Goal: Task Accomplishment & Management: Manage account settings

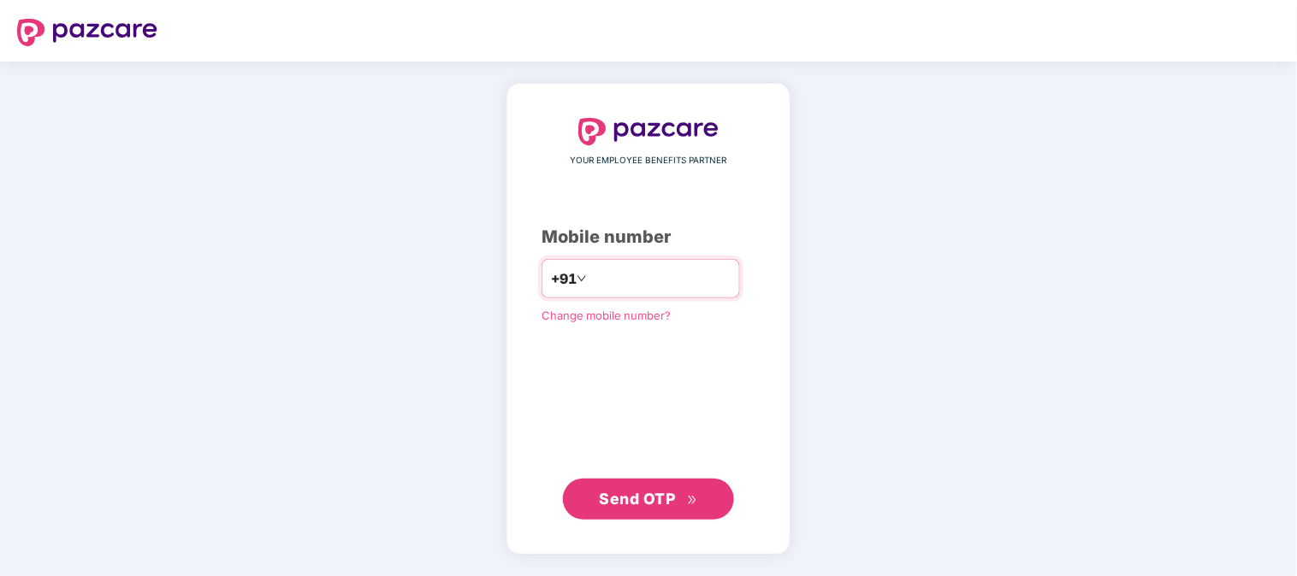
click at [636, 270] on input "number" at bounding box center [660, 278] width 140 height 27
type input "**********"
click at [665, 508] on span "Send OTP" at bounding box center [649, 499] width 98 height 24
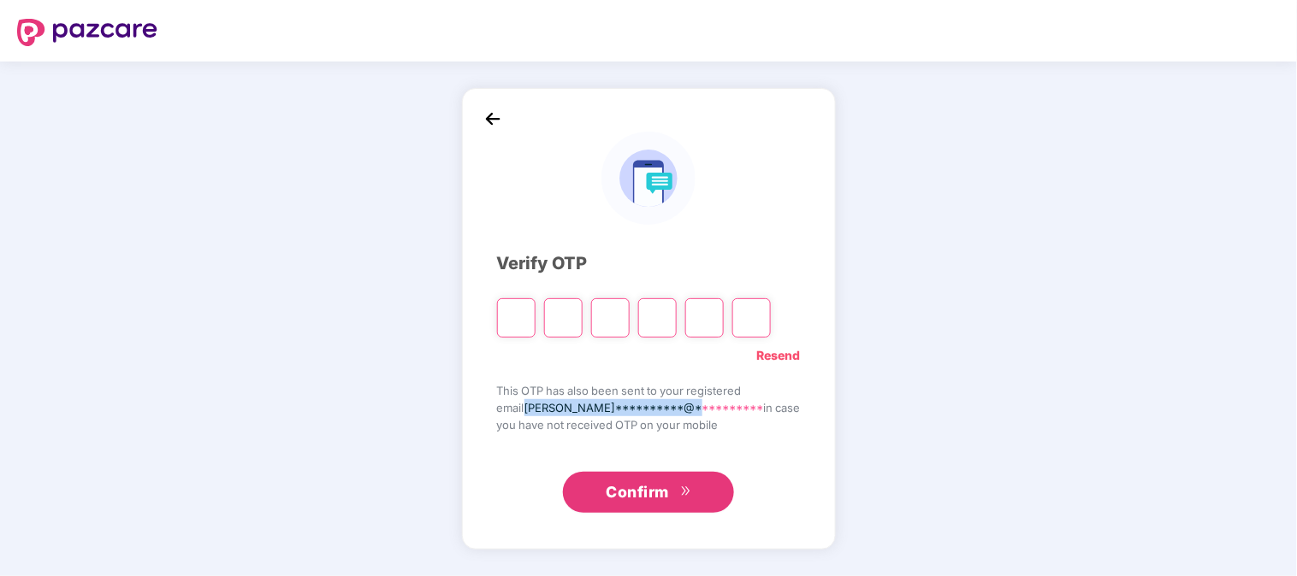
drag, startPoint x: 541, startPoint y: 405, endPoint x: 714, endPoint y: 405, distance: 172.8
click at [714, 405] on span "**********" at bounding box center [643, 408] width 239 height 14
click at [535, 319] on input "Please enter verification code. Digit 1" at bounding box center [516, 317] width 38 height 39
type input "*"
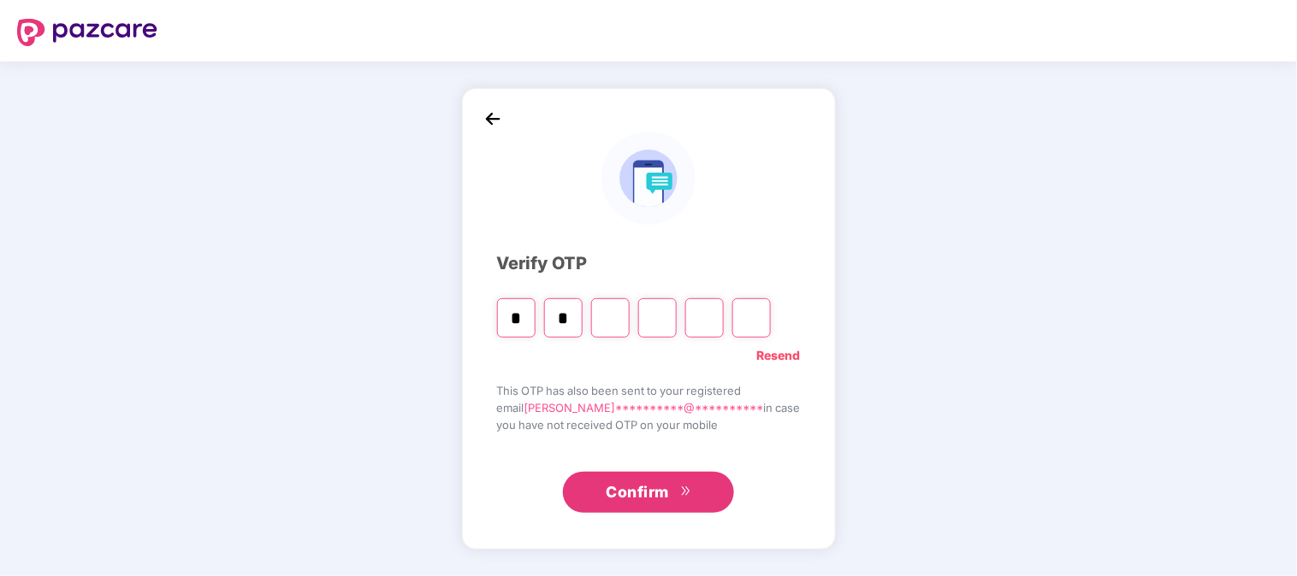
type input "*"
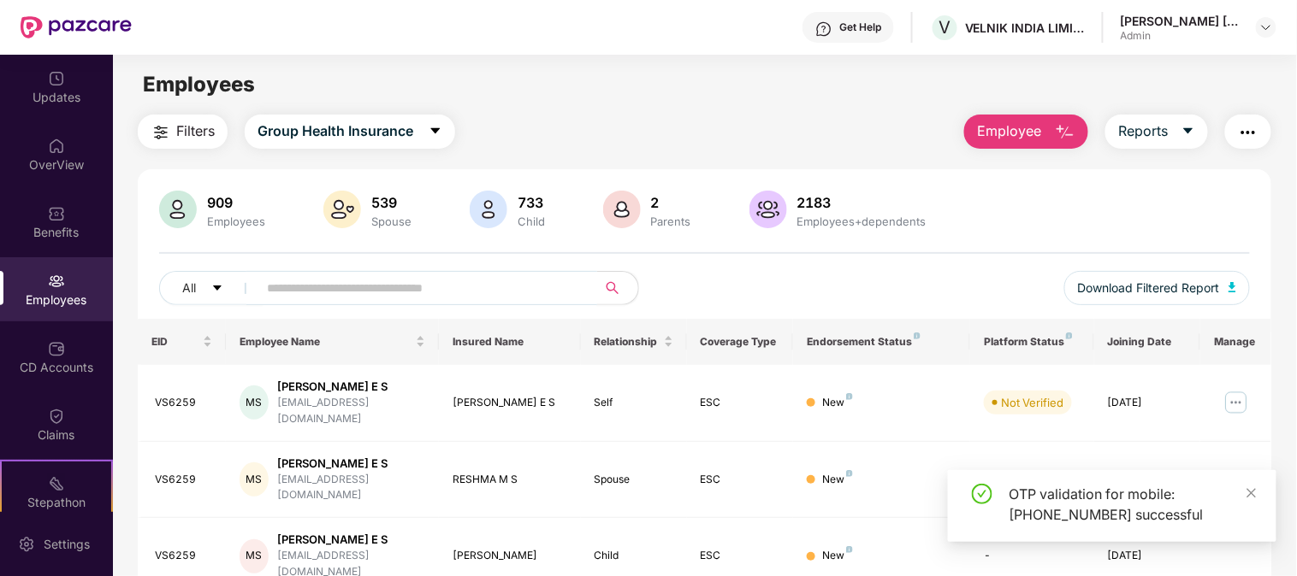
click at [292, 309] on div "All Download Filtered Report" at bounding box center [704, 295] width 1090 height 48
click at [296, 294] on input "text" at bounding box center [420, 288] width 307 height 26
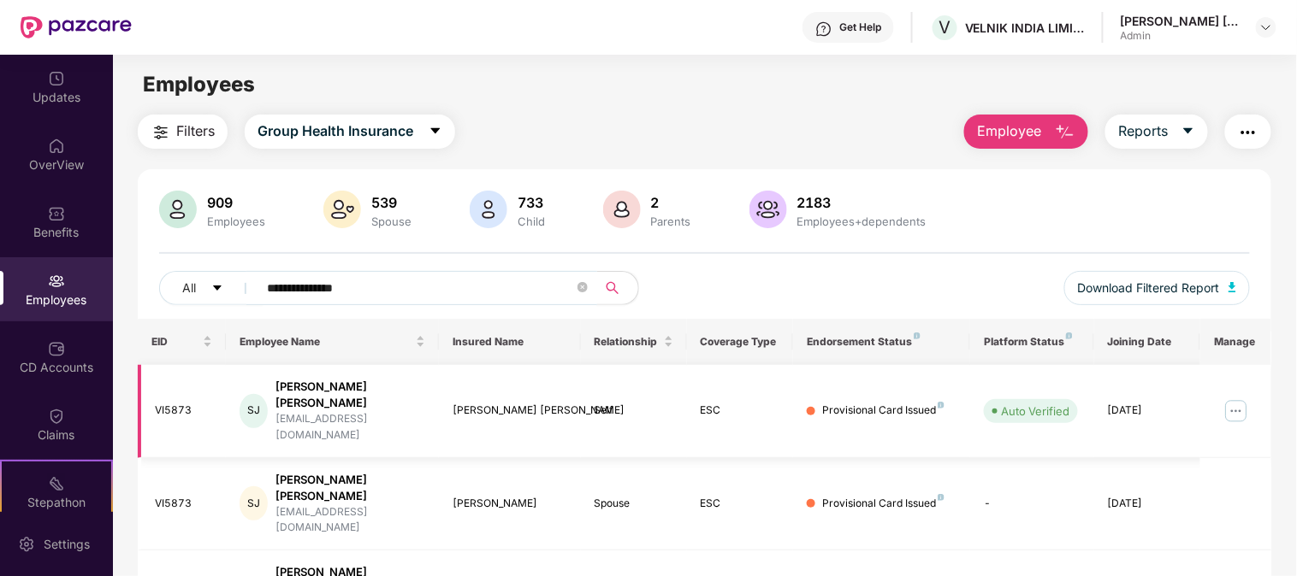
type input "**********"
click at [1237, 398] on img at bounding box center [1235, 411] width 27 height 27
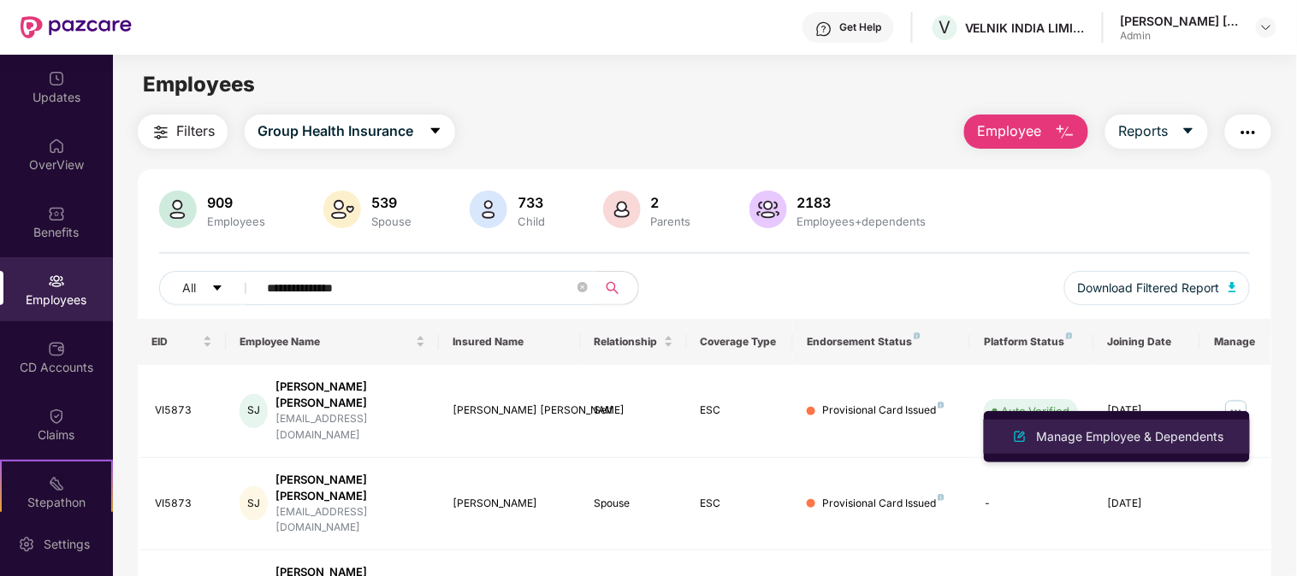
click at [1061, 443] on div "Manage Employee & Dependents" at bounding box center [1130, 437] width 194 height 19
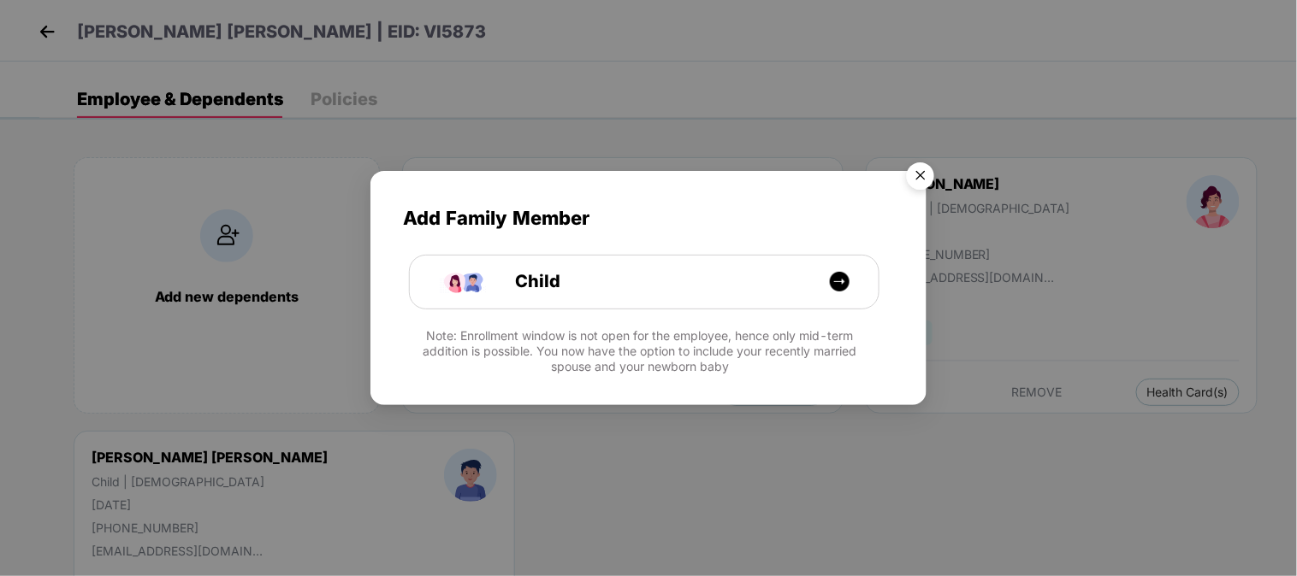
click at [916, 185] on img "Close" at bounding box center [920, 179] width 48 height 48
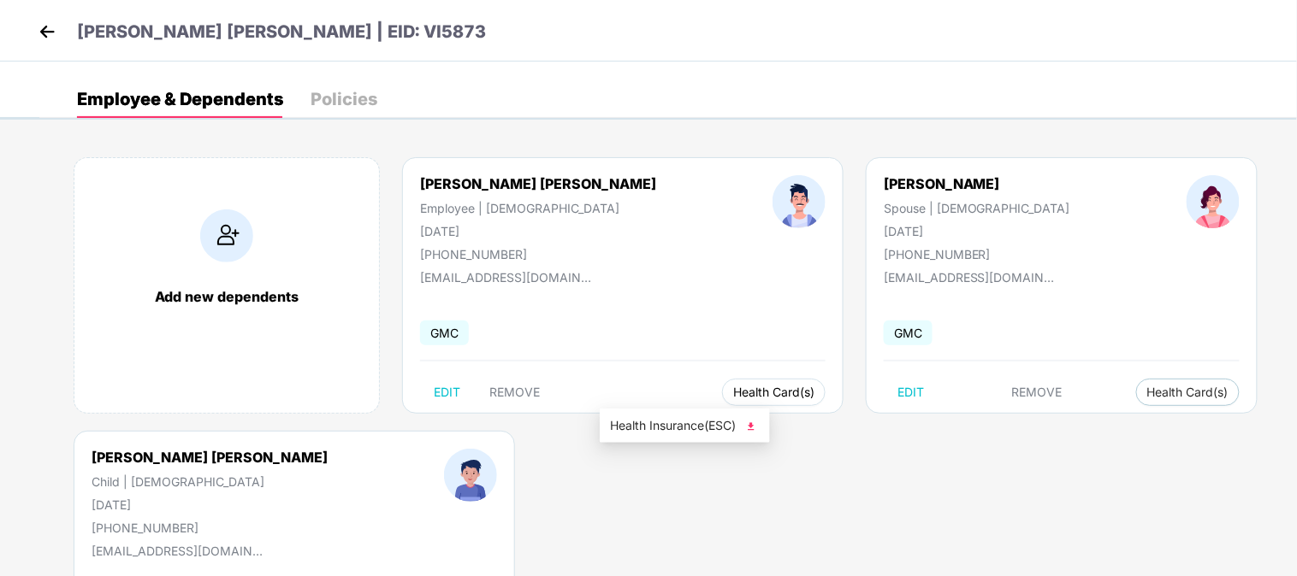
click at [733, 388] on span "Health Card(s)" at bounding box center [773, 392] width 81 height 9
click at [693, 420] on span "Health Insurance(ESC)" at bounding box center [685, 426] width 150 height 19
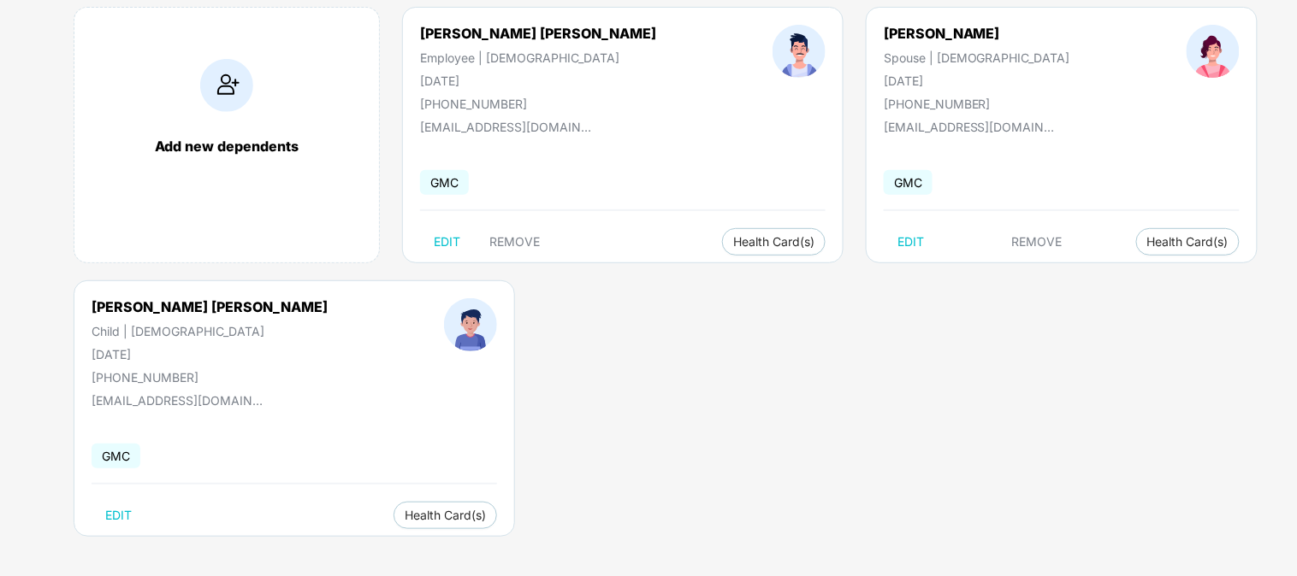
scroll to position [154, 0]
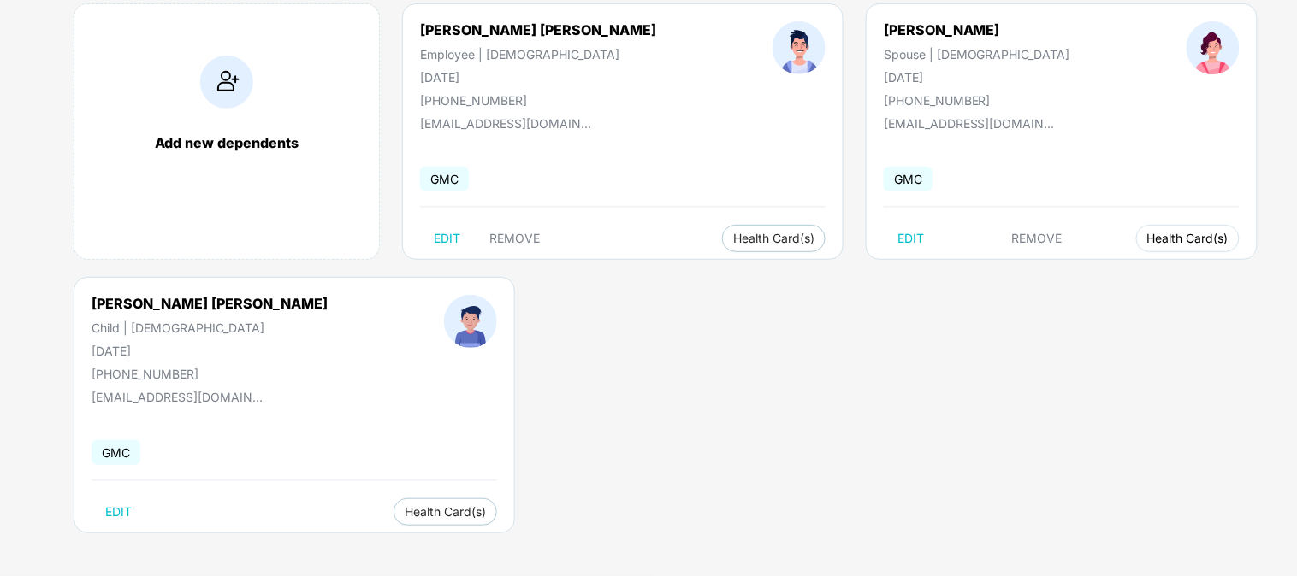
click at [1147, 240] on span "Health Card(s)" at bounding box center [1187, 238] width 81 height 9
click at [1039, 275] on span "Health Insurance(ESC)" at bounding box center [1013, 272] width 150 height 19
click at [405, 515] on span "Health Card(s)" at bounding box center [445, 512] width 81 height 9
click at [405, 517] on span "Health Card(s)" at bounding box center [445, 512] width 81 height 9
click at [379, 543] on span "Health Insurance(ESC)" at bounding box center [367, 545] width 150 height 19
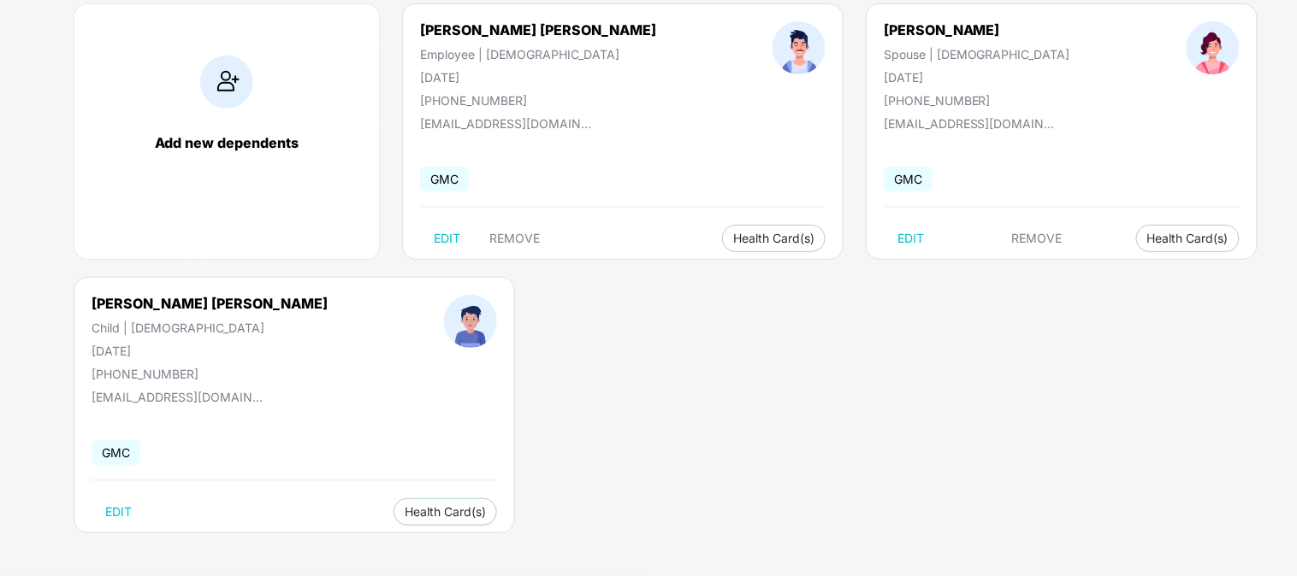
scroll to position [58, 0]
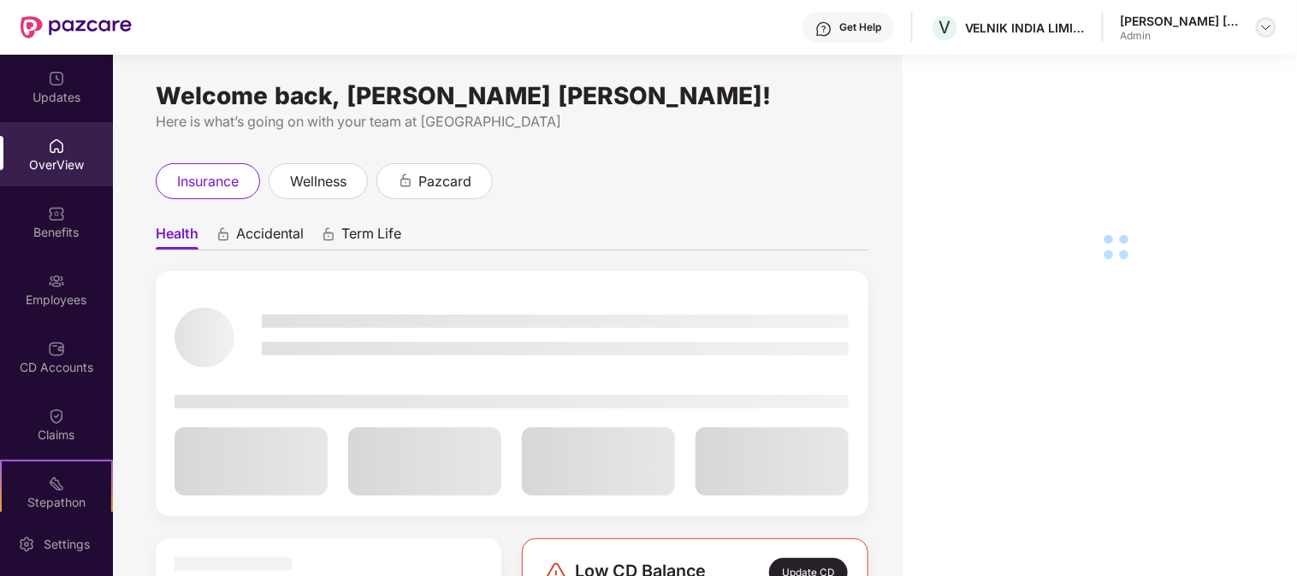
click at [1260, 31] on img at bounding box center [1266, 28] width 14 height 14
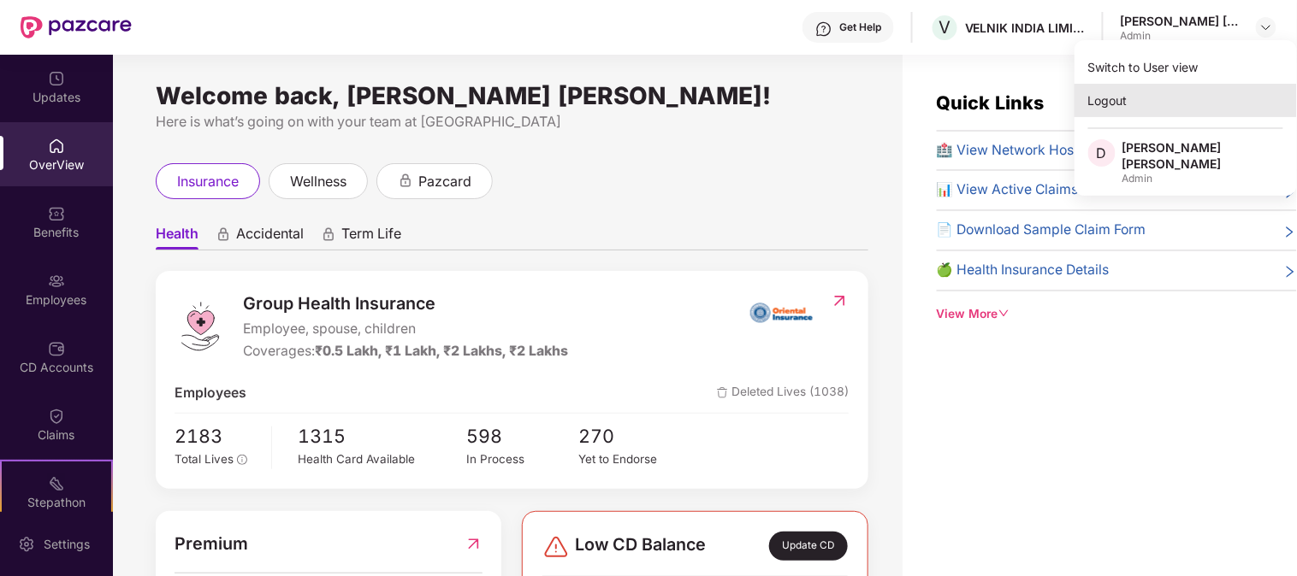
click at [1108, 107] on div "Logout" at bounding box center [1185, 100] width 222 height 33
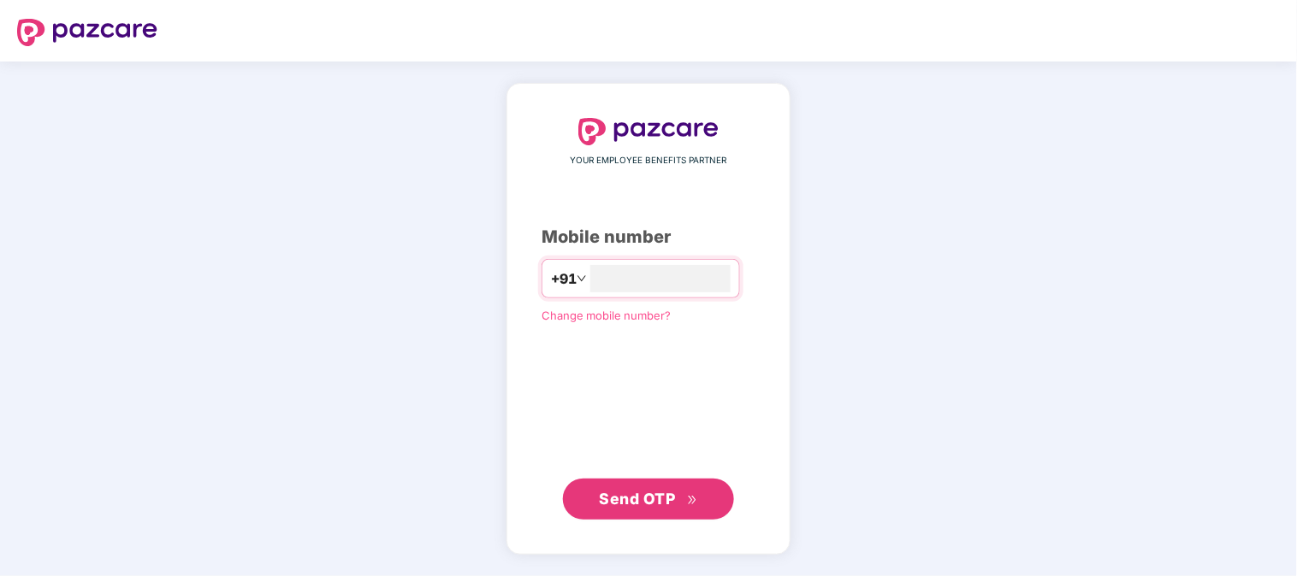
type input "**********"
click at [651, 499] on span "Send OTP" at bounding box center [638, 499] width 76 height 18
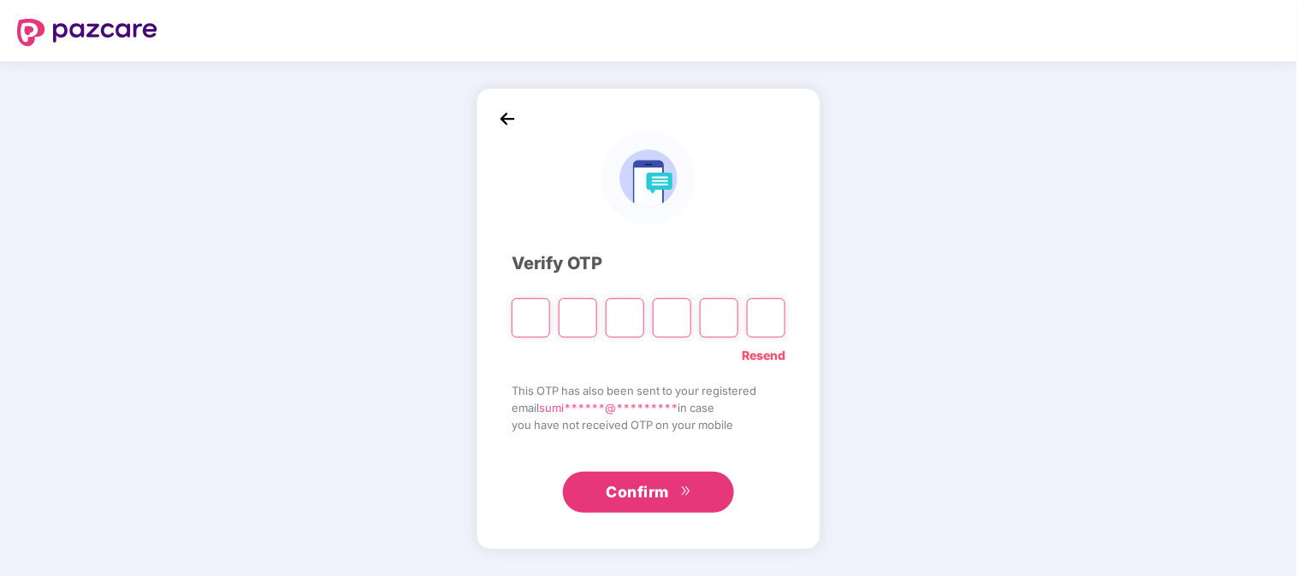
type input "*"
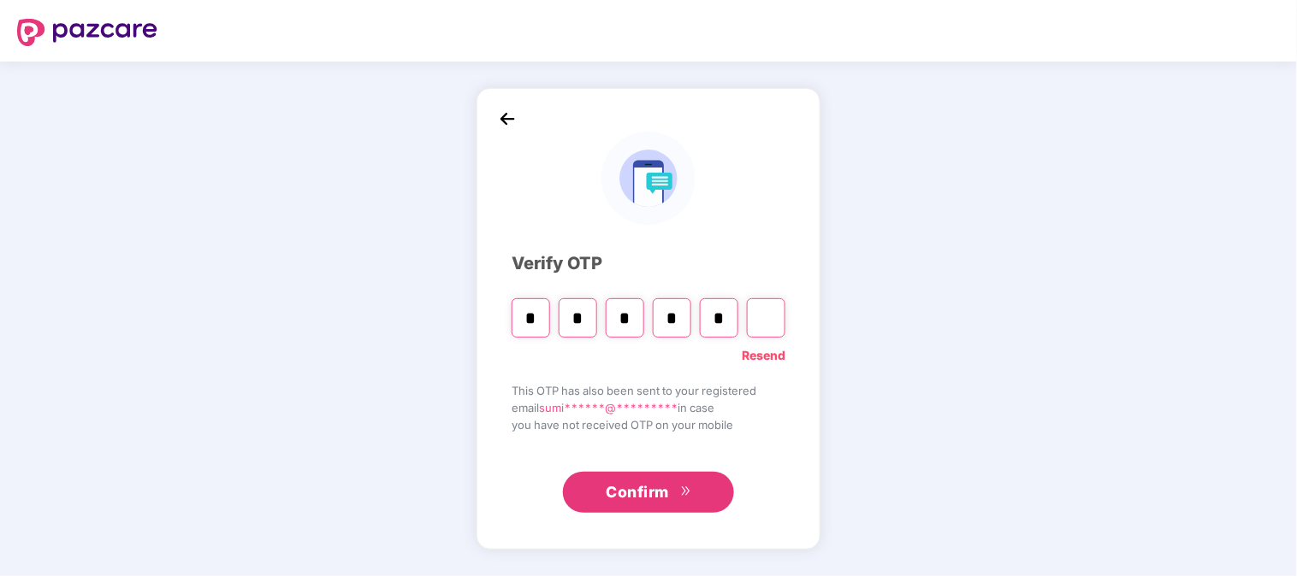
type input "*"
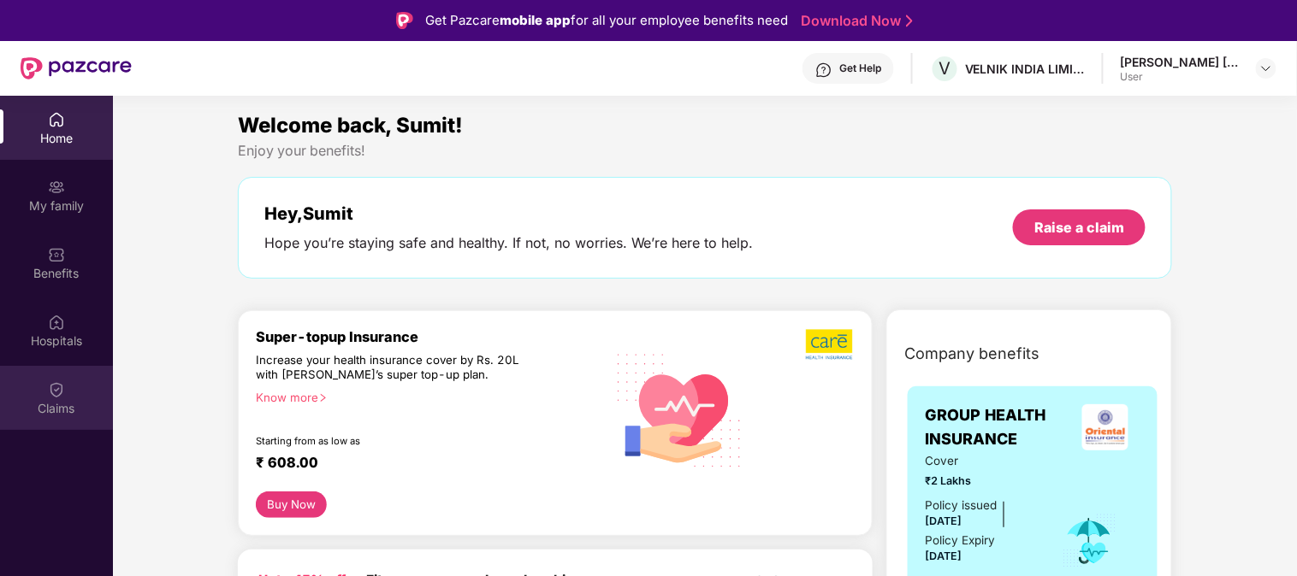
click at [61, 385] on img at bounding box center [56, 389] width 17 height 17
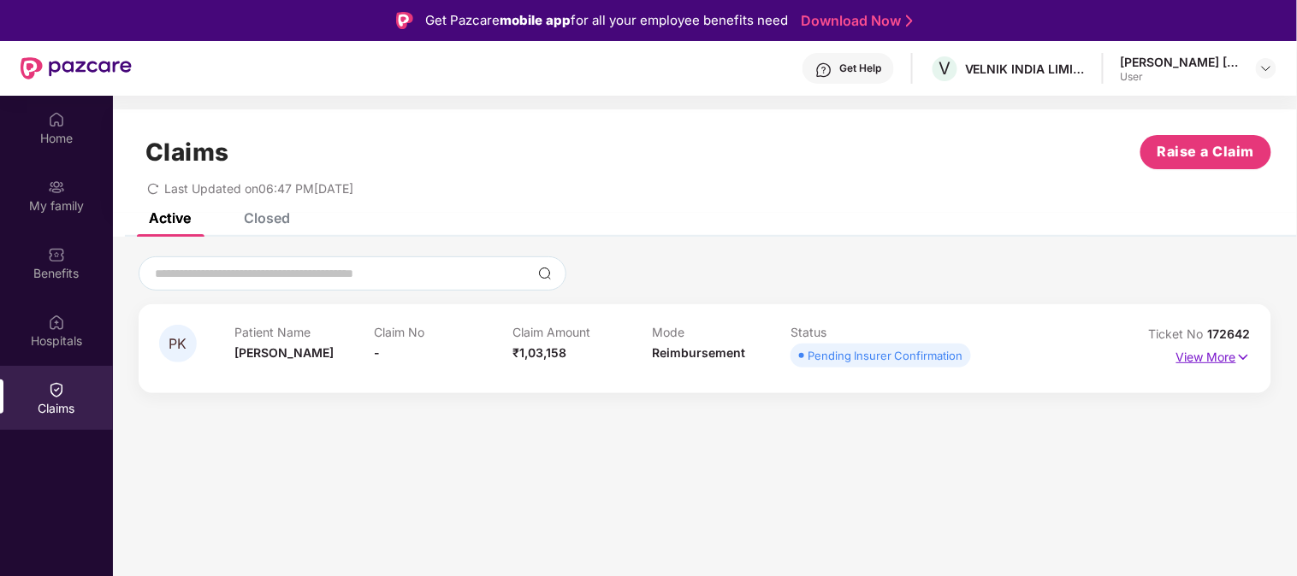
click at [1233, 353] on p "View More" at bounding box center [1213, 355] width 74 height 23
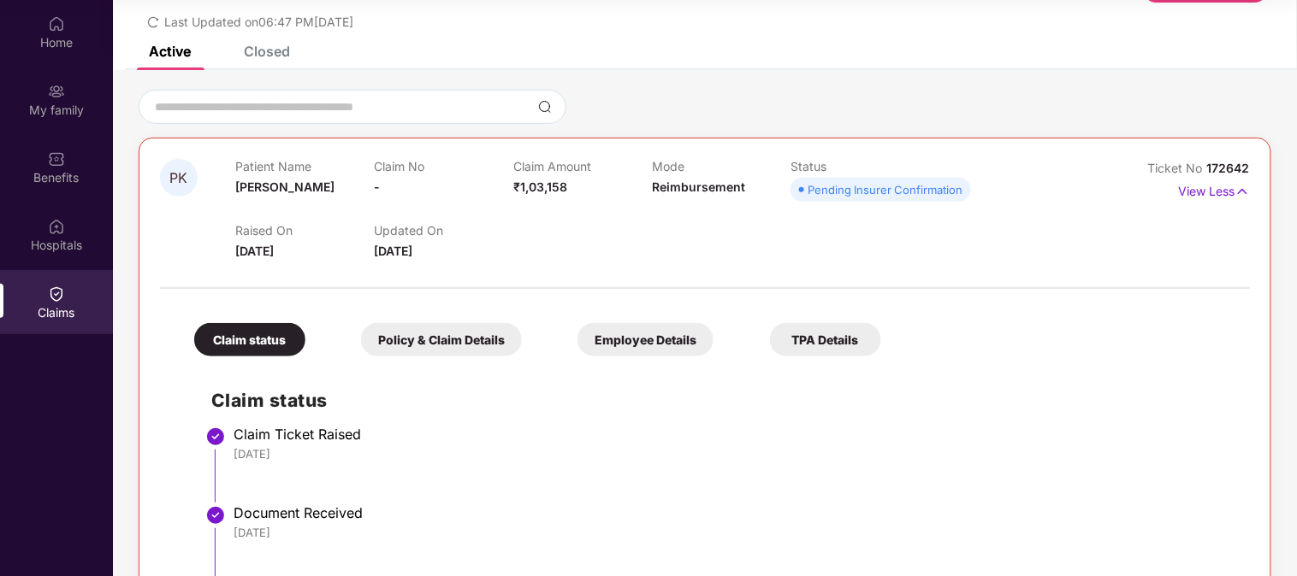
scroll to position [52, 0]
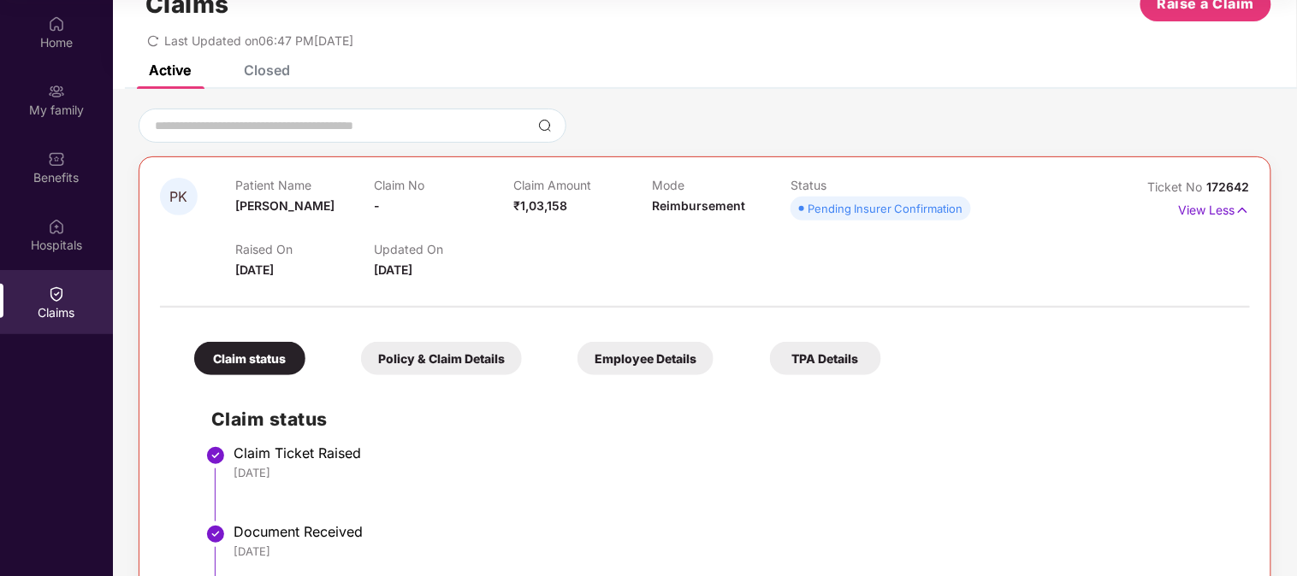
click at [648, 357] on div "Employee Details" at bounding box center [645, 358] width 136 height 33
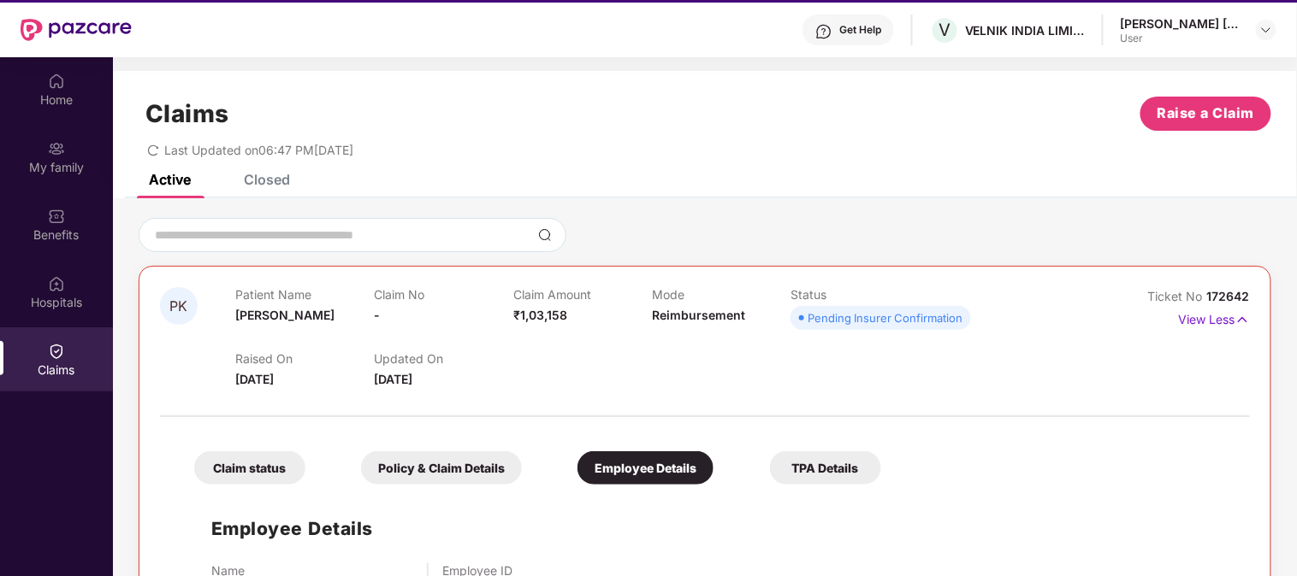
scroll to position [1, 0]
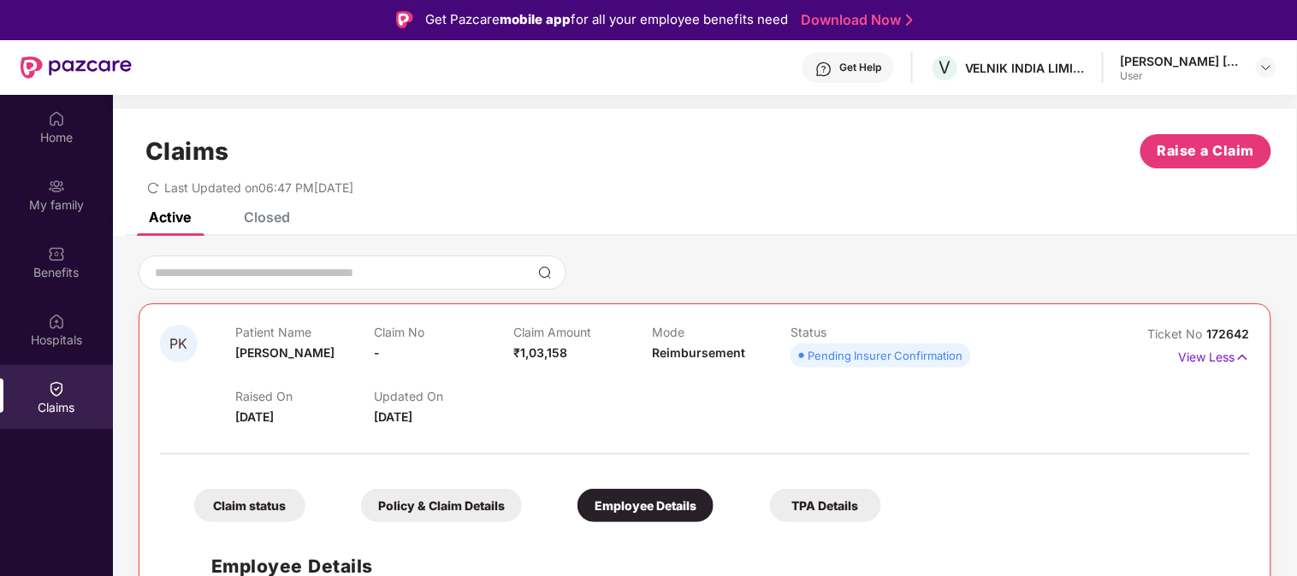
click at [284, 212] on div "Closed" at bounding box center [267, 217] width 46 height 17
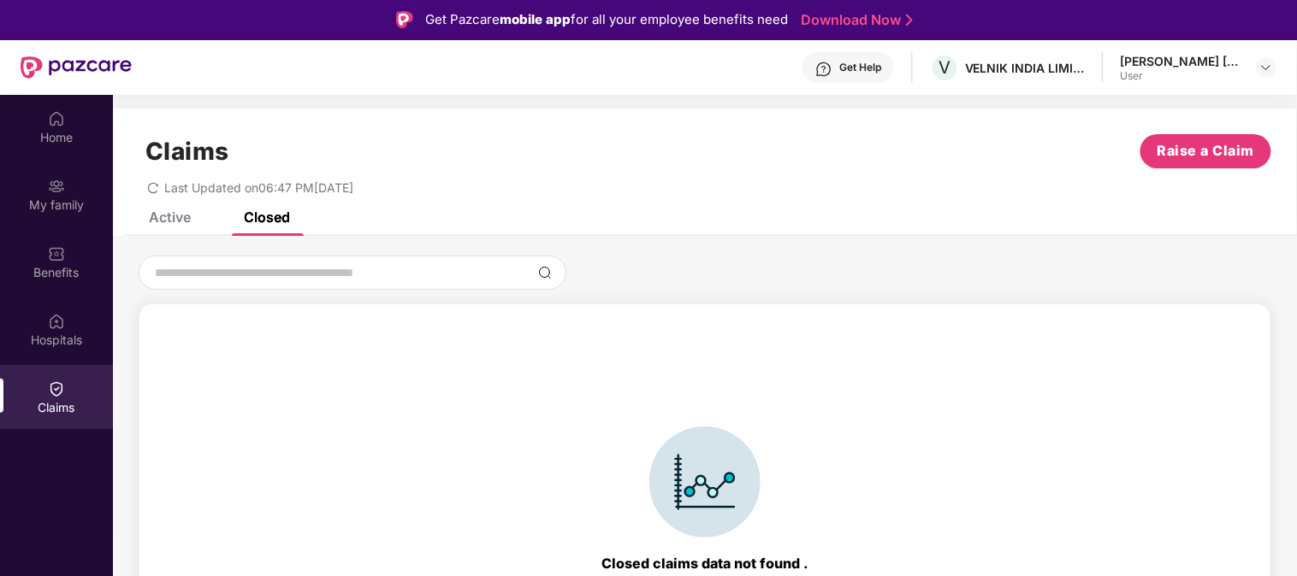
click at [167, 215] on div "Active" at bounding box center [170, 217] width 42 height 17
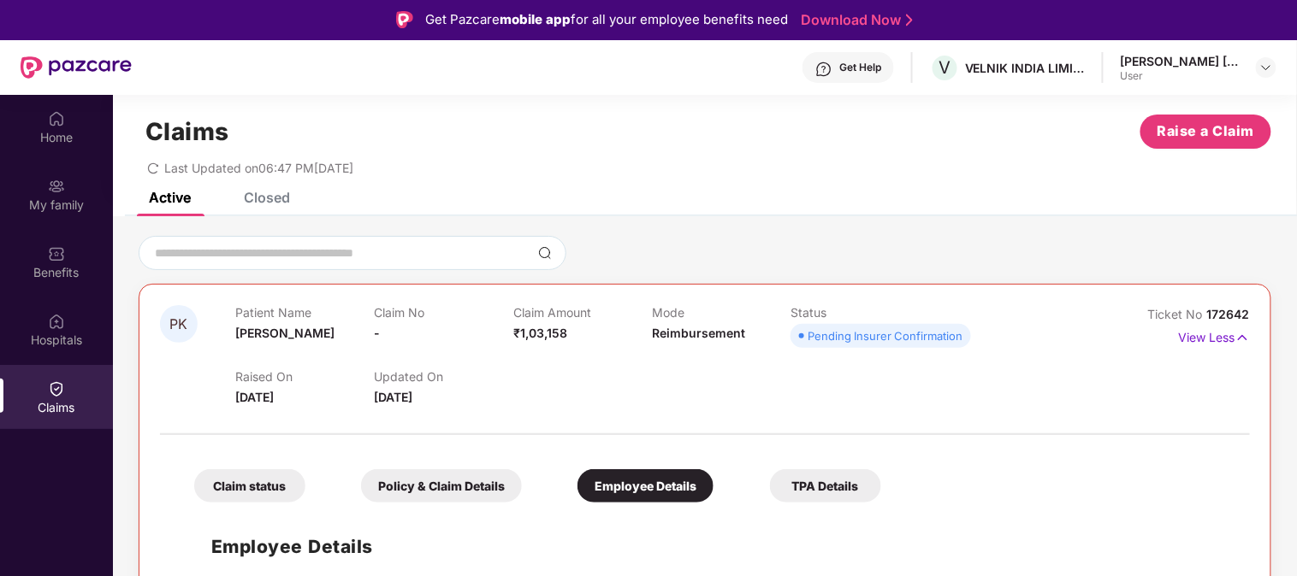
scroll to position [96, 0]
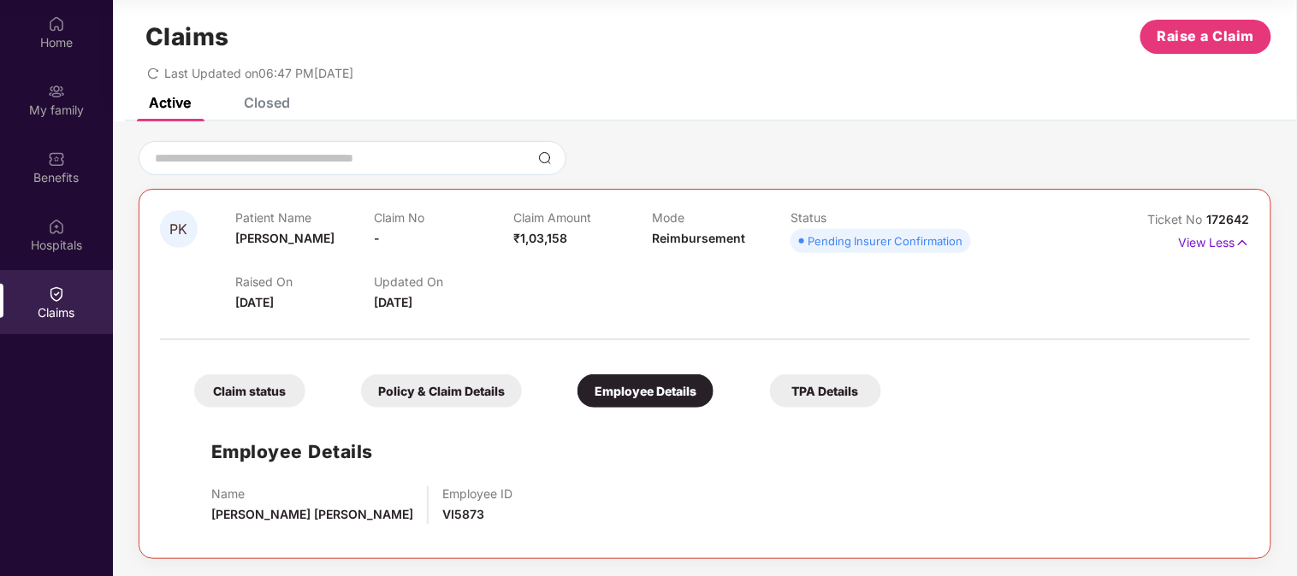
click at [252, 389] on div "Claim status" at bounding box center [249, 391] width 111 height 33
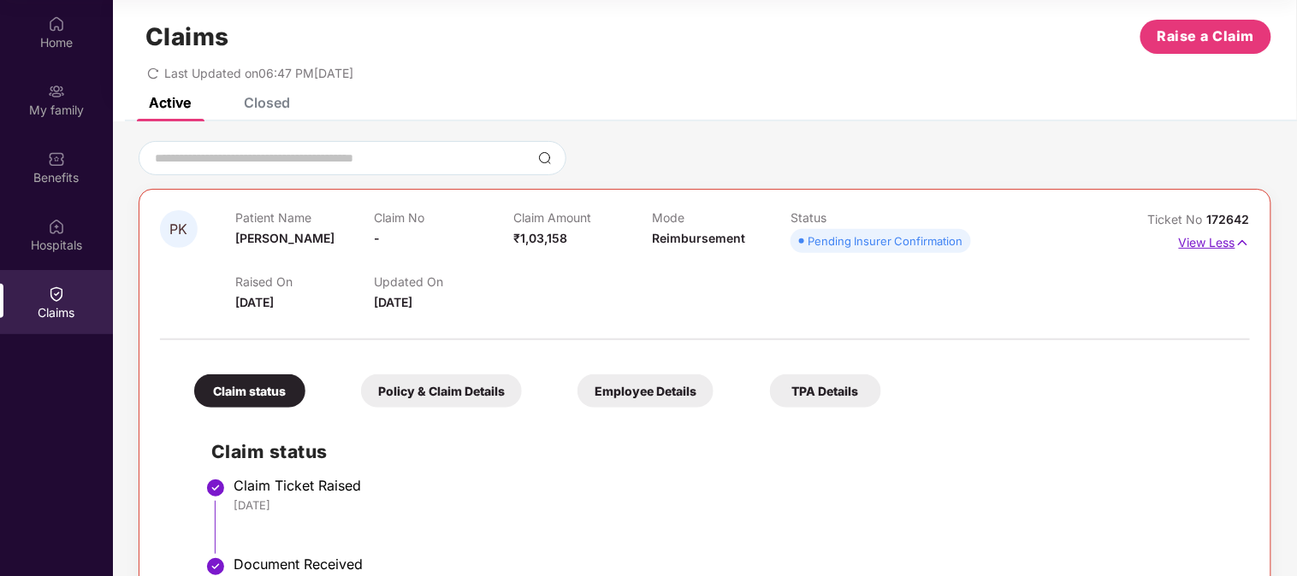
click at [1225, 235] on p "View Less" at bounding box center [1214, 240] width 71 height 23
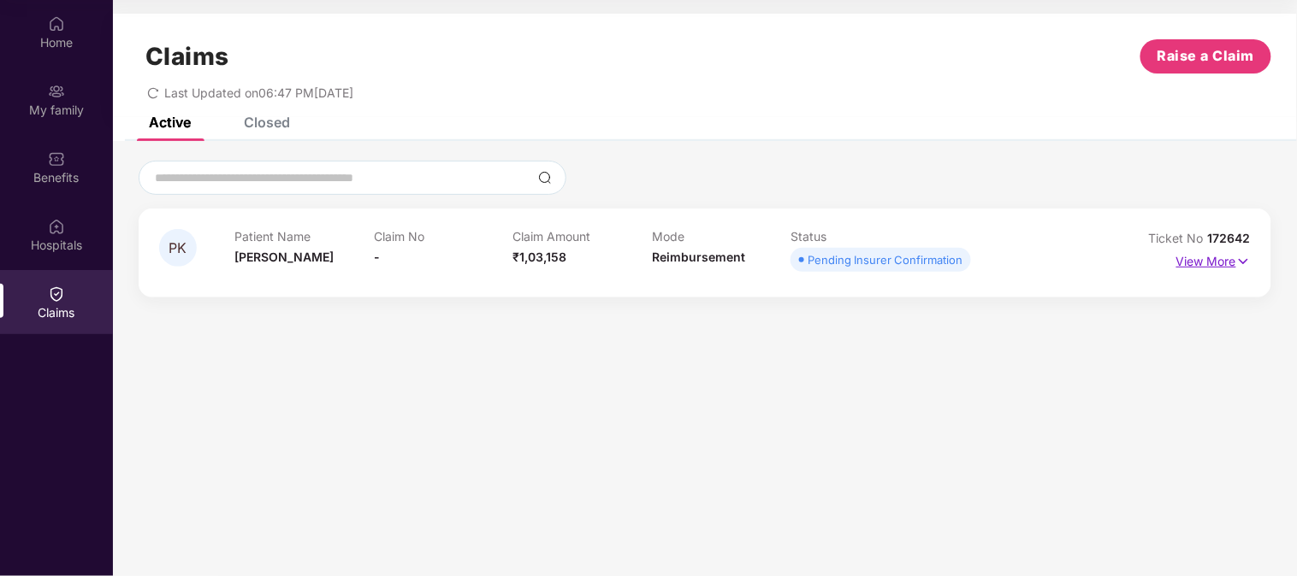
click at [1220, 262] on p "View More" at bounding box center [1213, 259] width 74 height 23
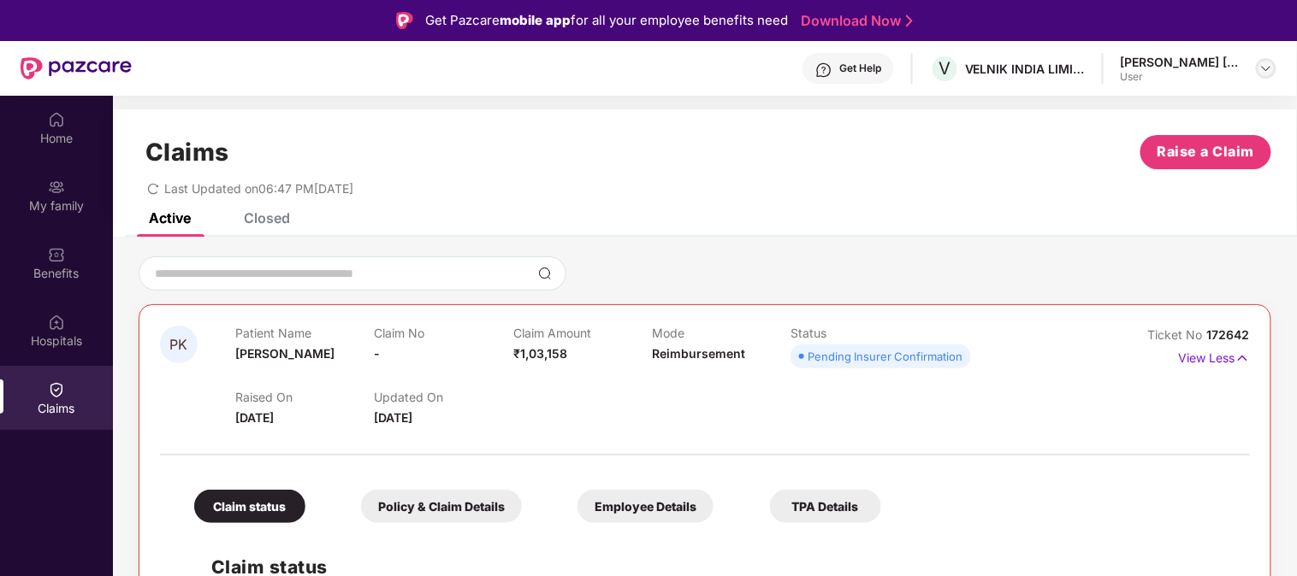
click at [1259, 72] on img at bounding box center [1266, 69] width 14 height 14
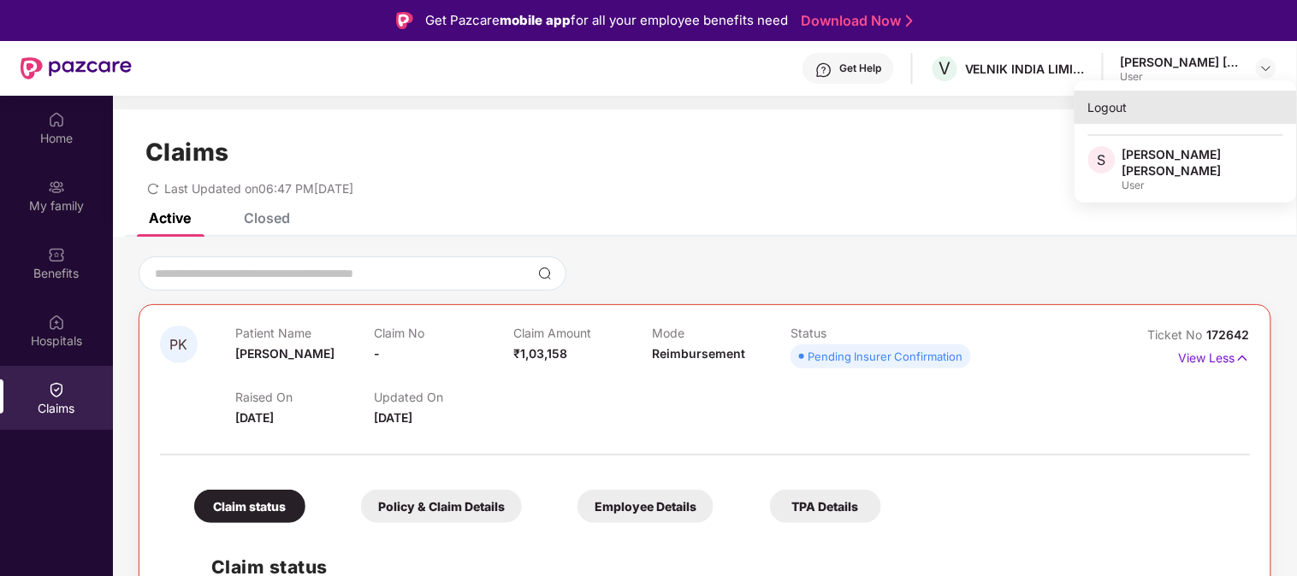
click at [1107, 106] on div "Logout" at bounding box center [1185, 107] width 222 height 33
